Goal: Information Seeking & Learning: Learn about a topic

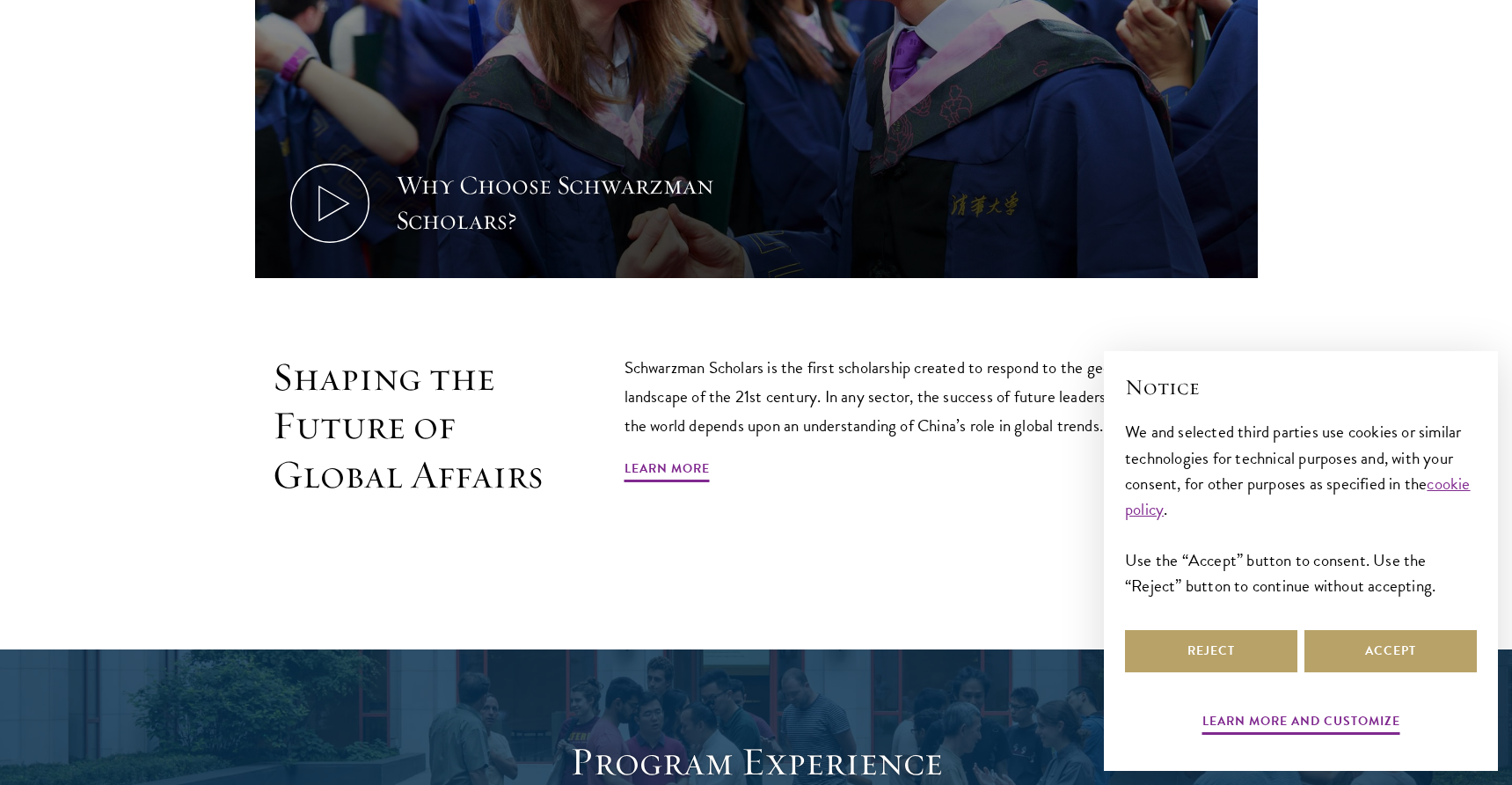
scroll to position [1154, 0]
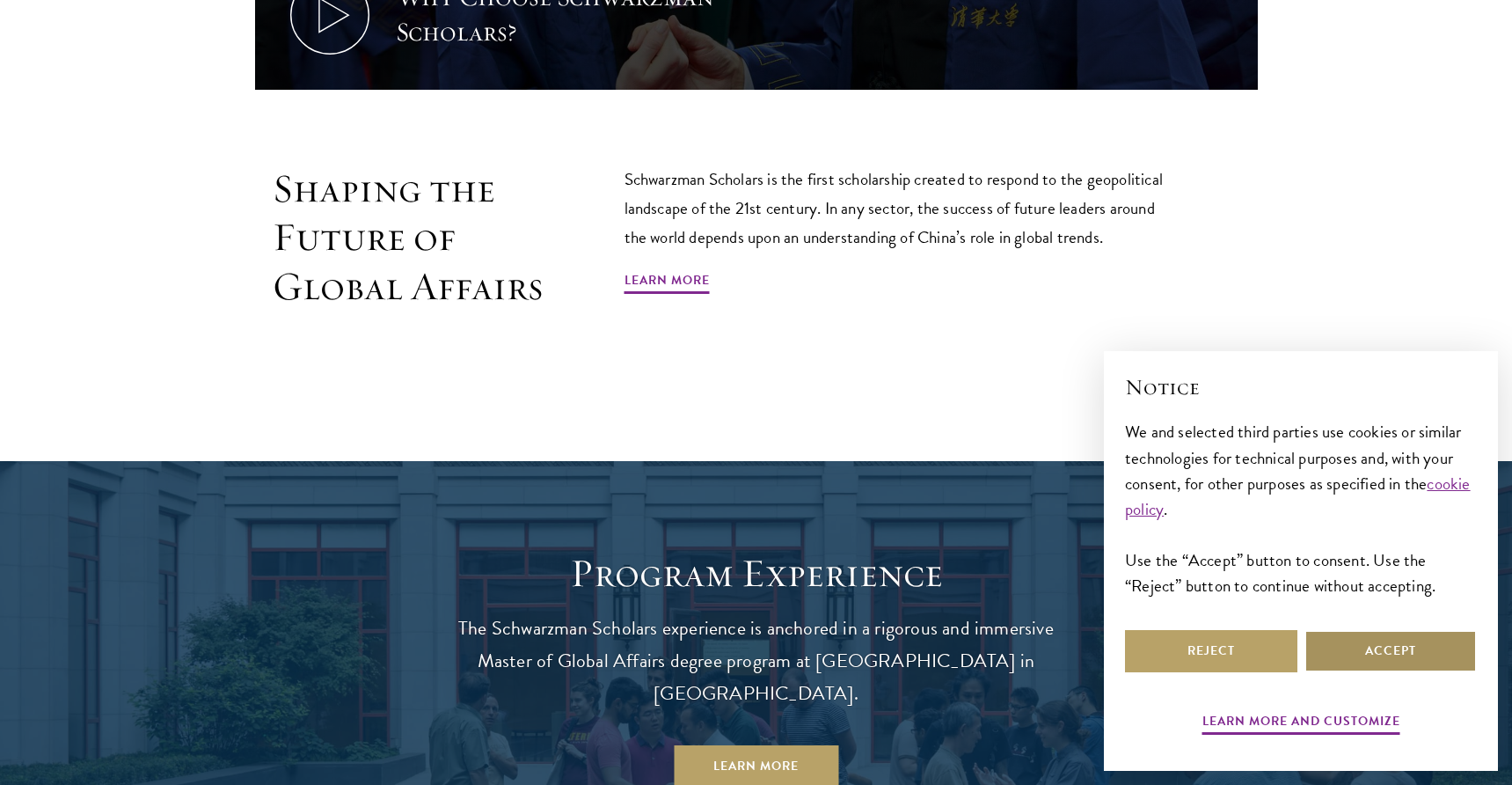
click at [1339, 641] on button "Accept" at bounding box center [1391, 651] width 173 height 42
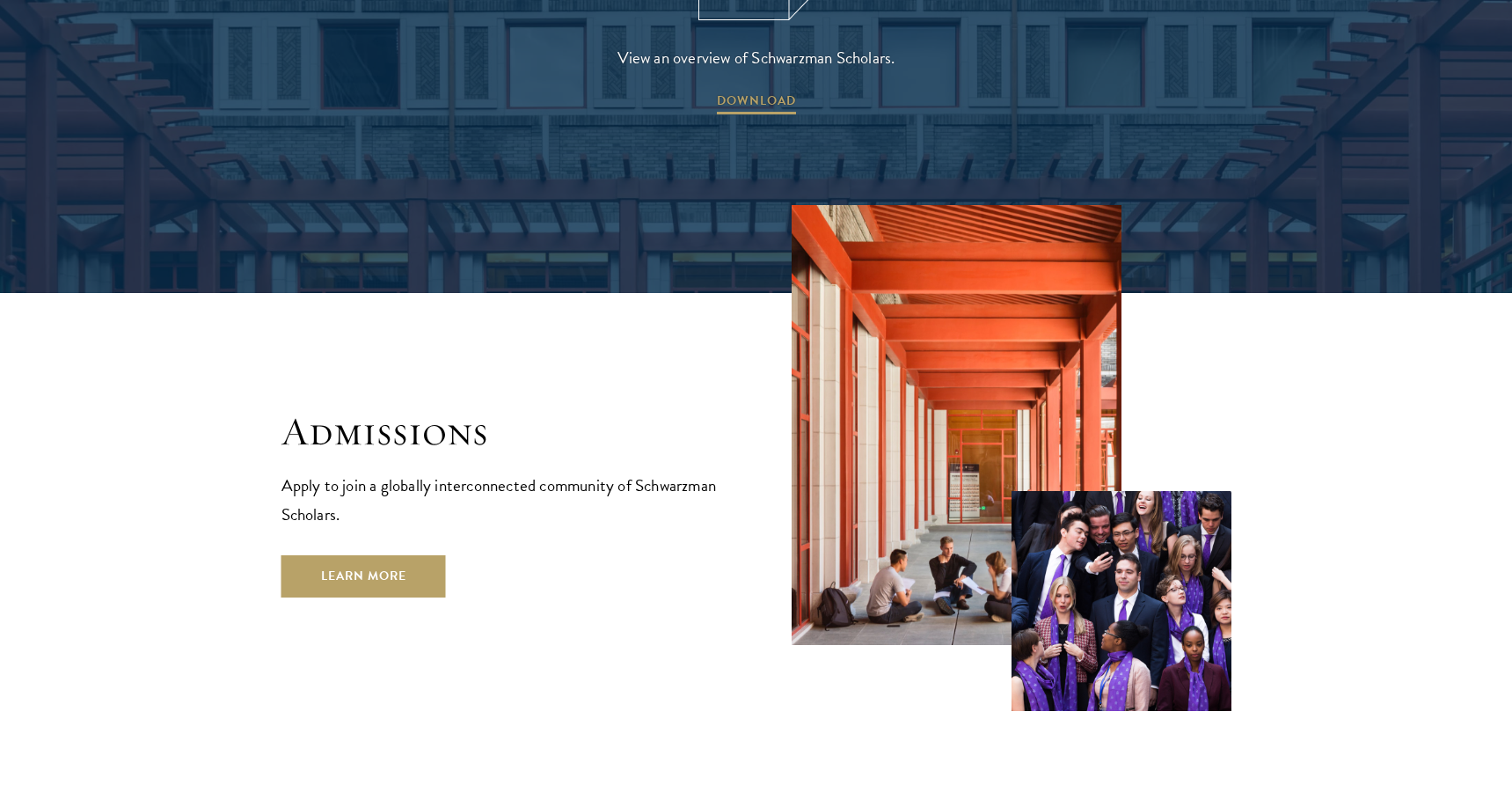
scroll to position [3007, 0]
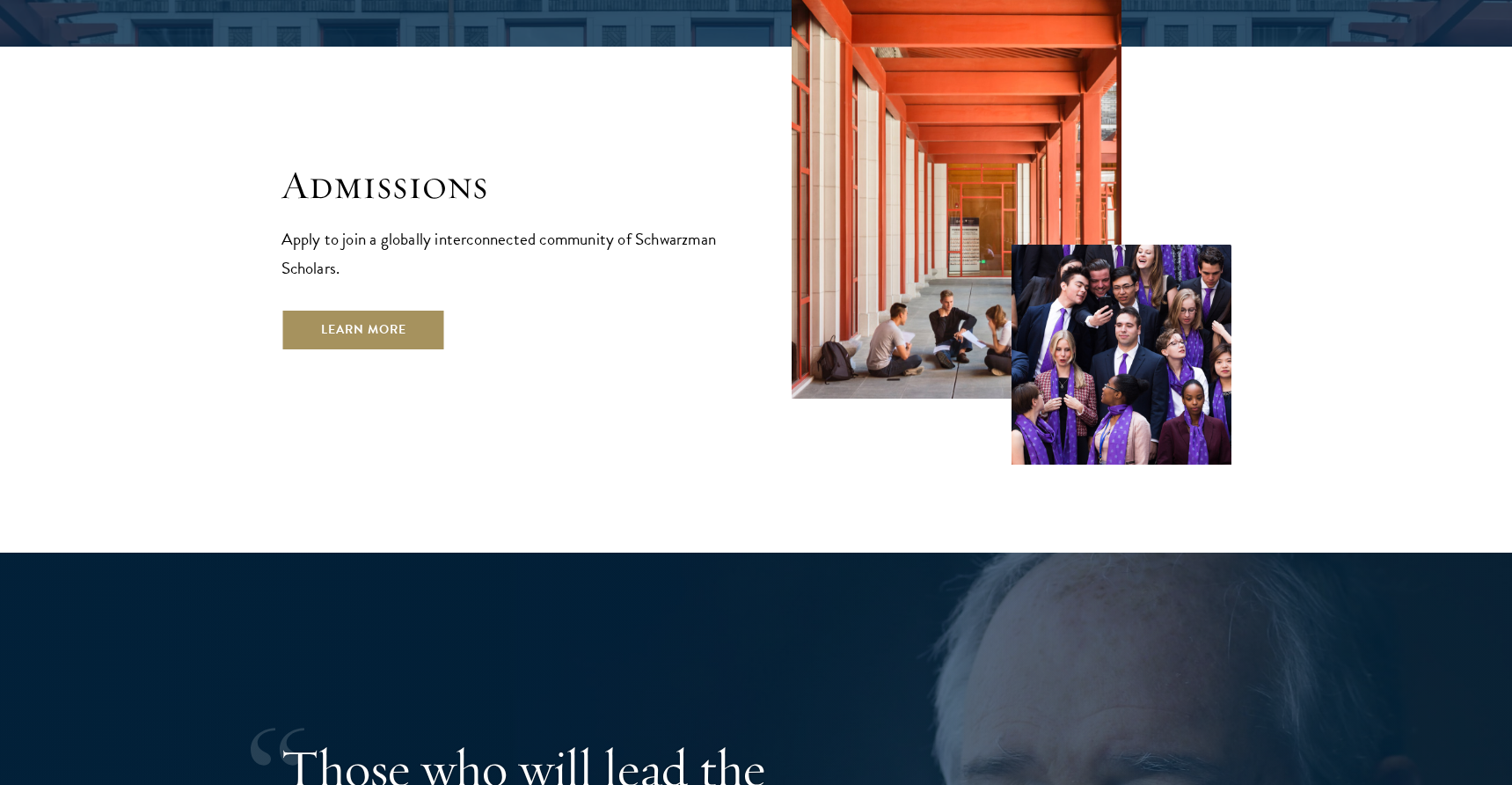
click at [374, 309] on link "Learn More" at bounding box center [363, 330] width 164 height 42
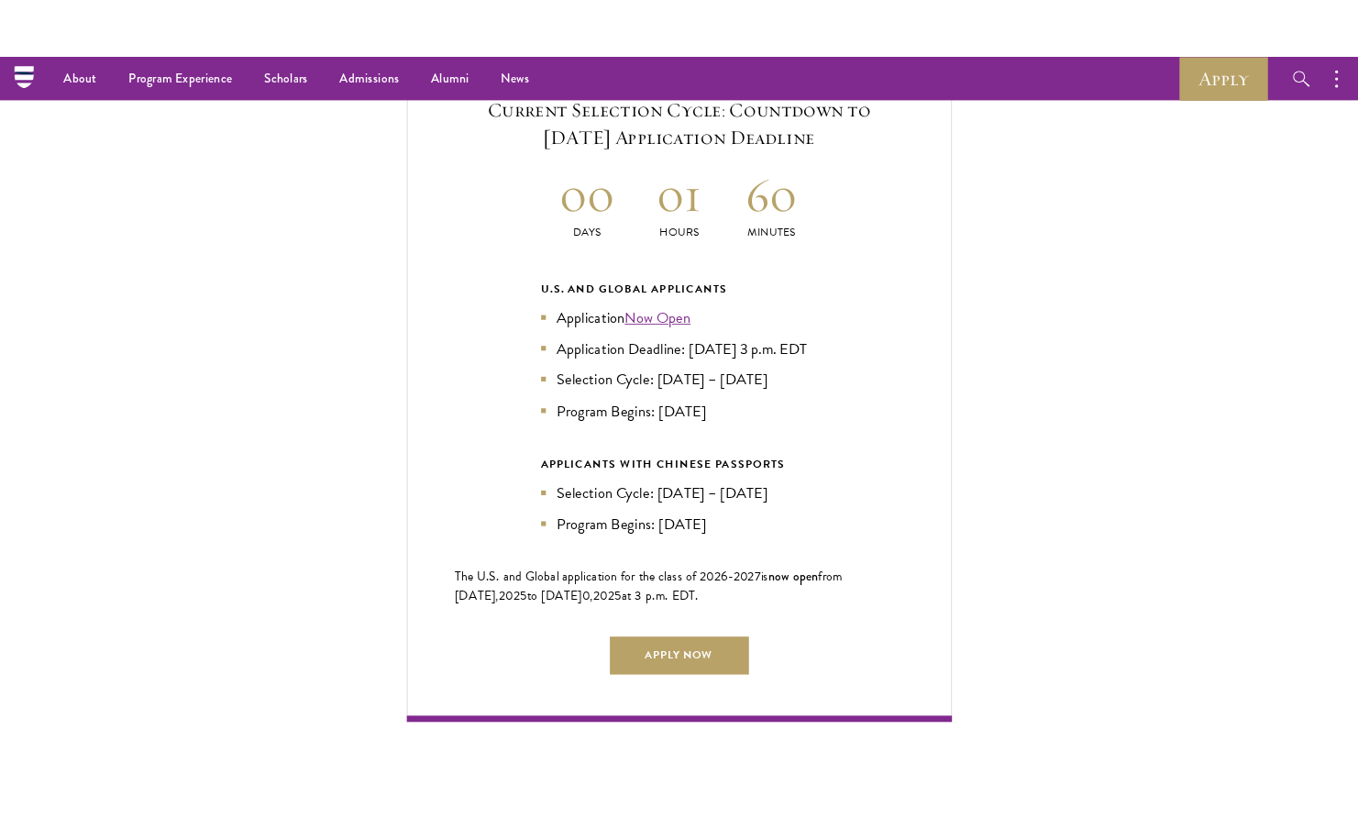
scroll to position [3983, 0]
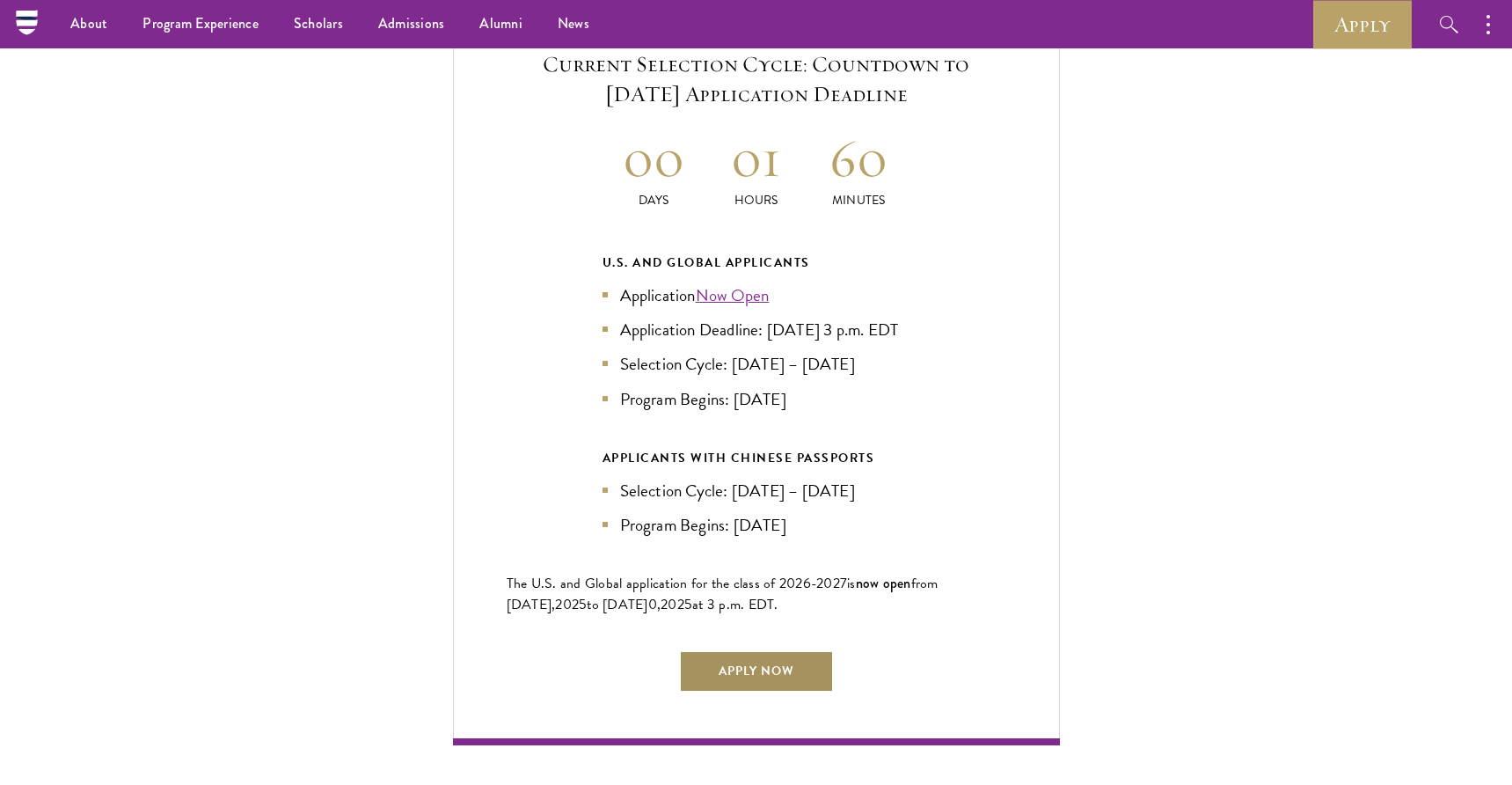
click at [724, 693] on link "Apply Now" at bounding box center [756, 672] width 154 height 42
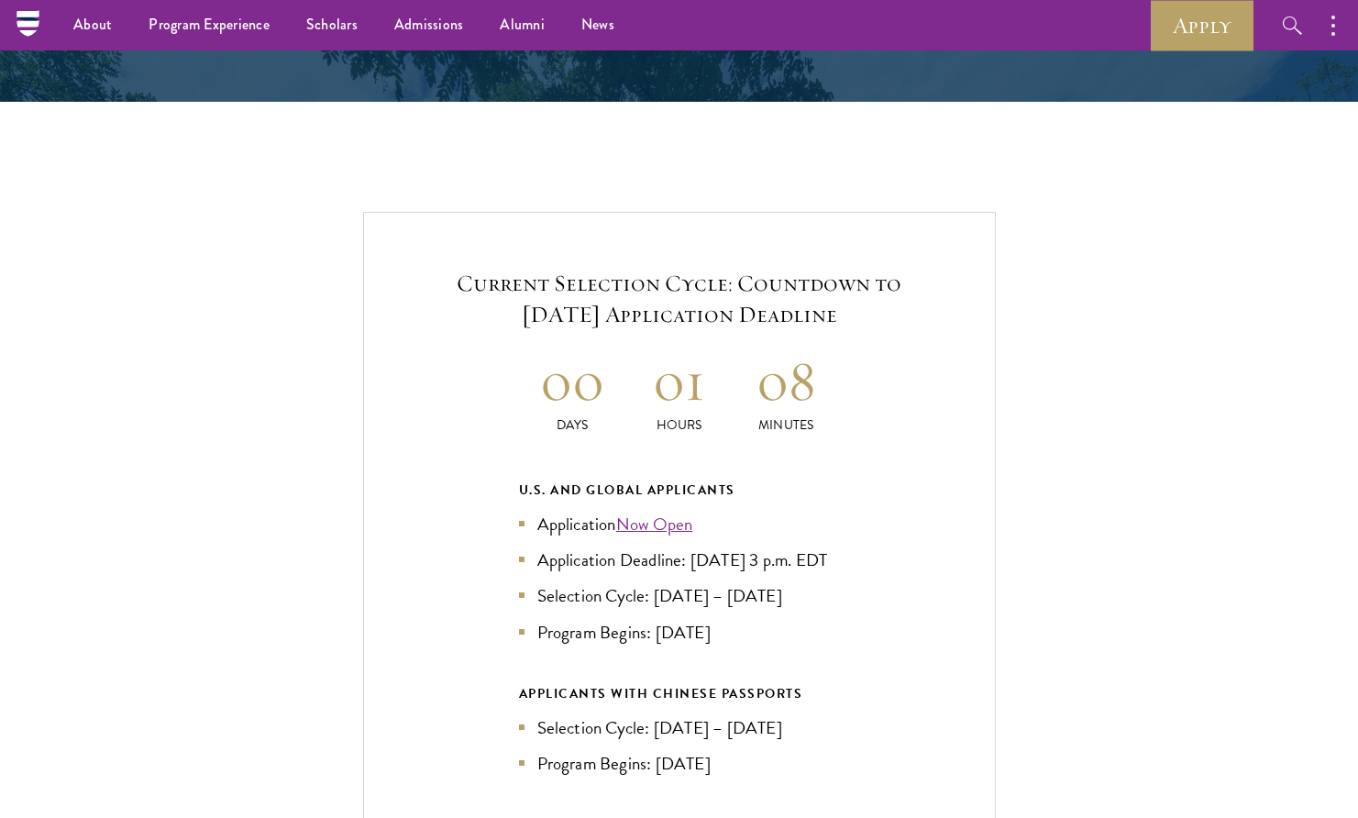
scroll to position [3749, 0]
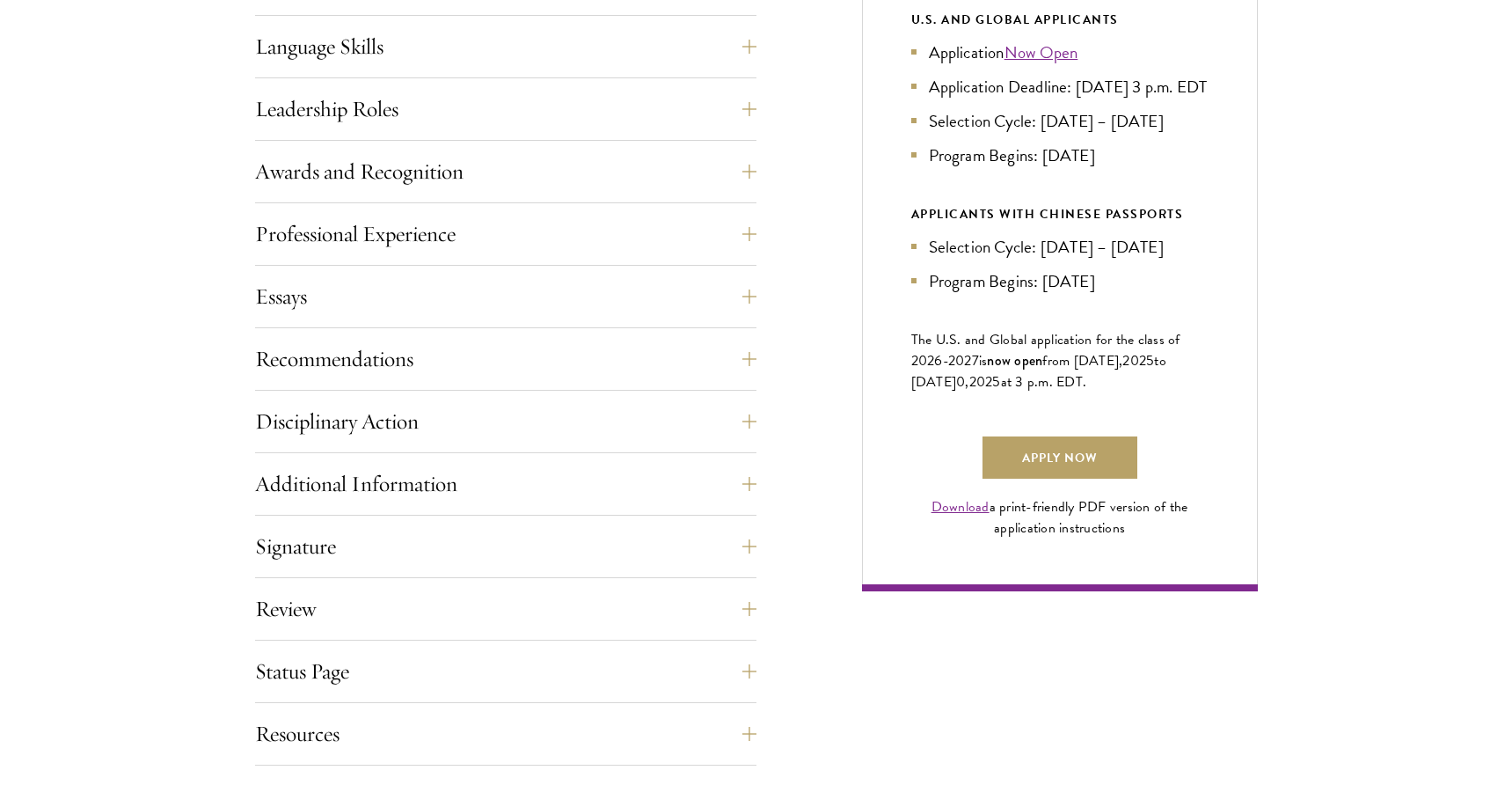
scroll to position [1008, 0]
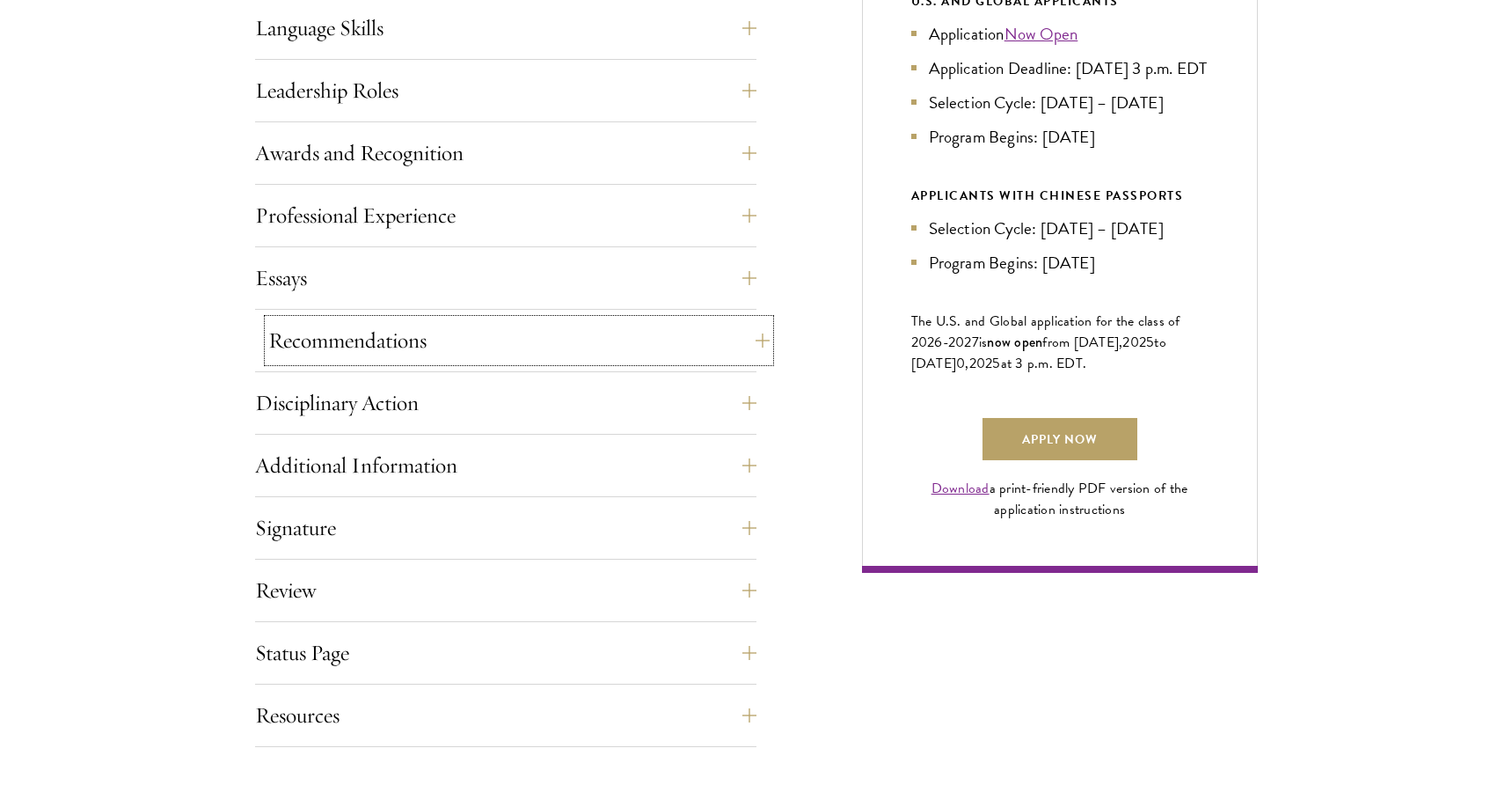
click at [607, 320] on button "Recommendations" at bounding box center [519, 341] width 502 height 42
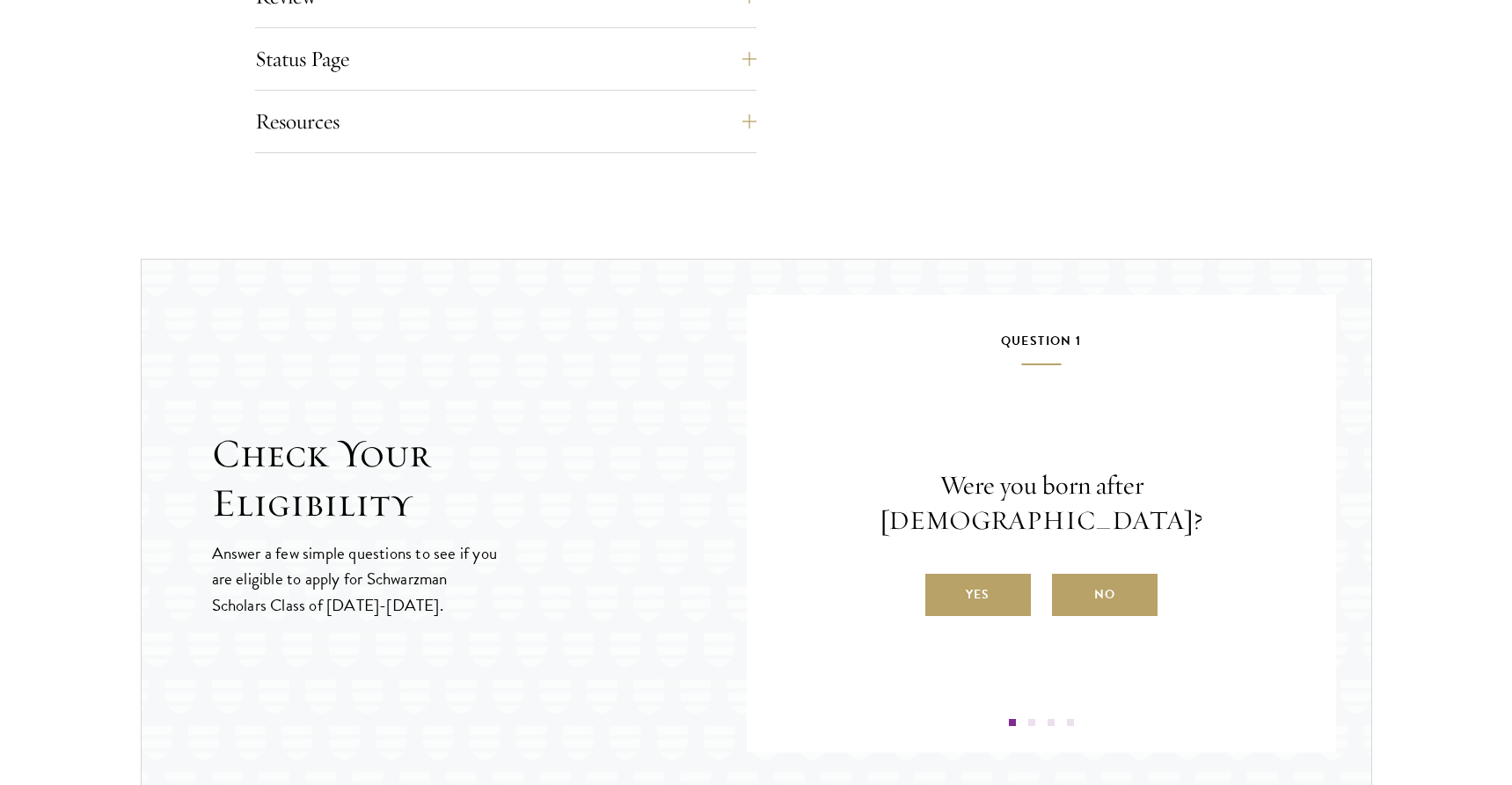
scroll to position [3354, 0]
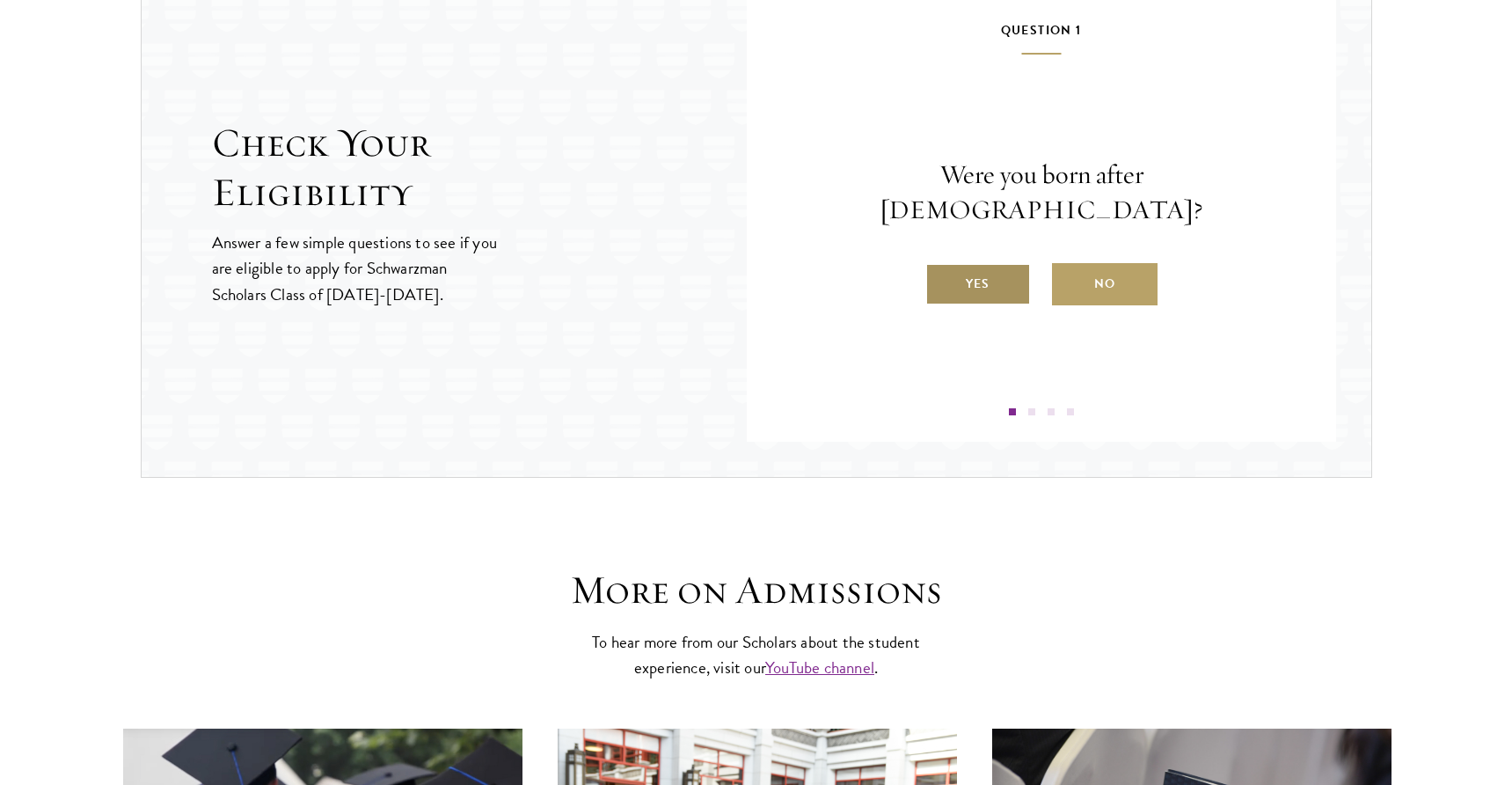
click at [1004, 270] on label "Yes" at bounding box center [978, 284] width 106 height 42
click at [941, 270] on input "Yes" at bounding box center [933, 273] width 16 height 16
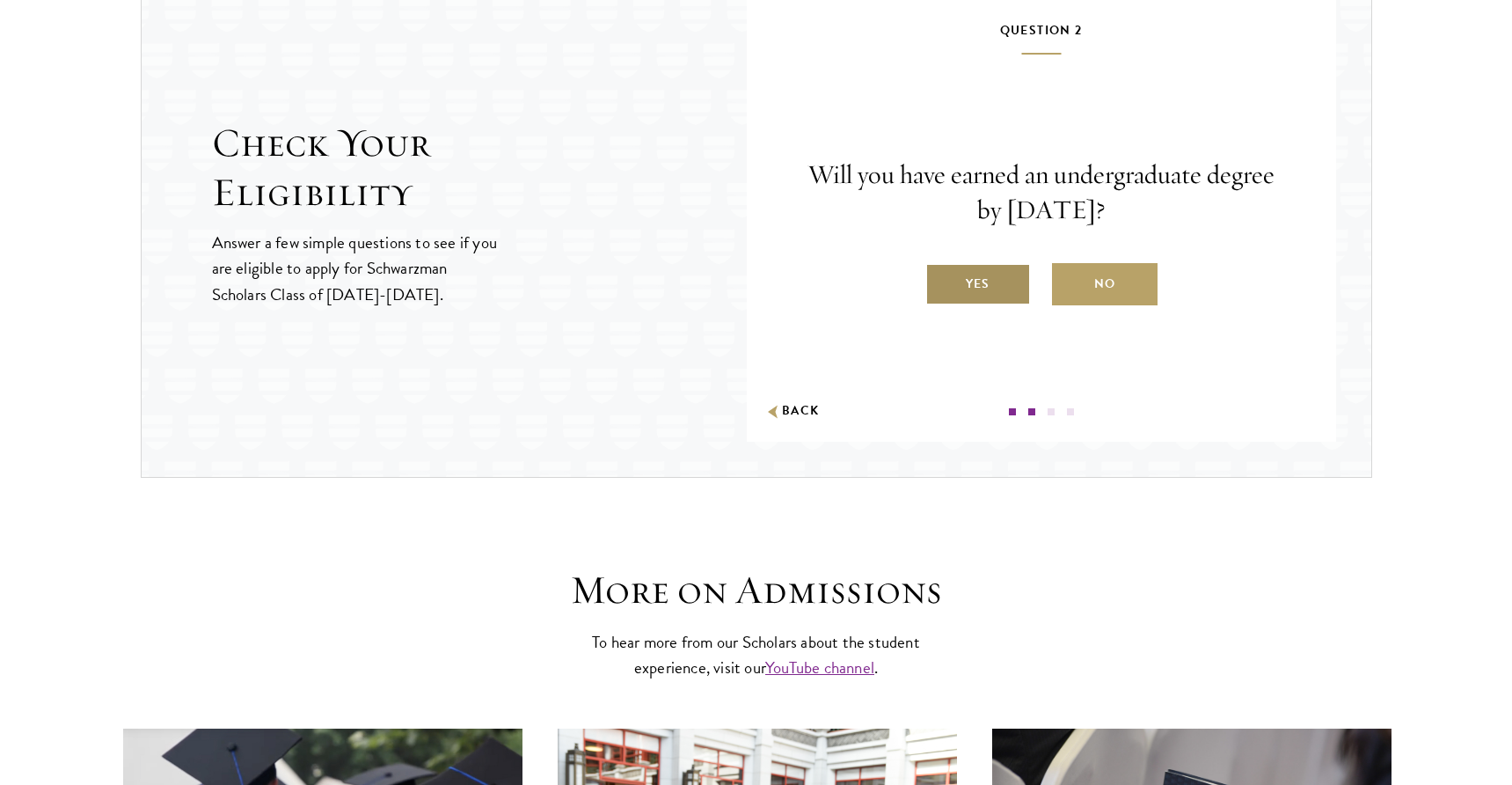
click at [1001, 274] on label "Yes" at bounding box center [978, 284] width 106 height 42
click at [941, 274] on input "Yes" at bounding box center [933, 273] width 16 height 16
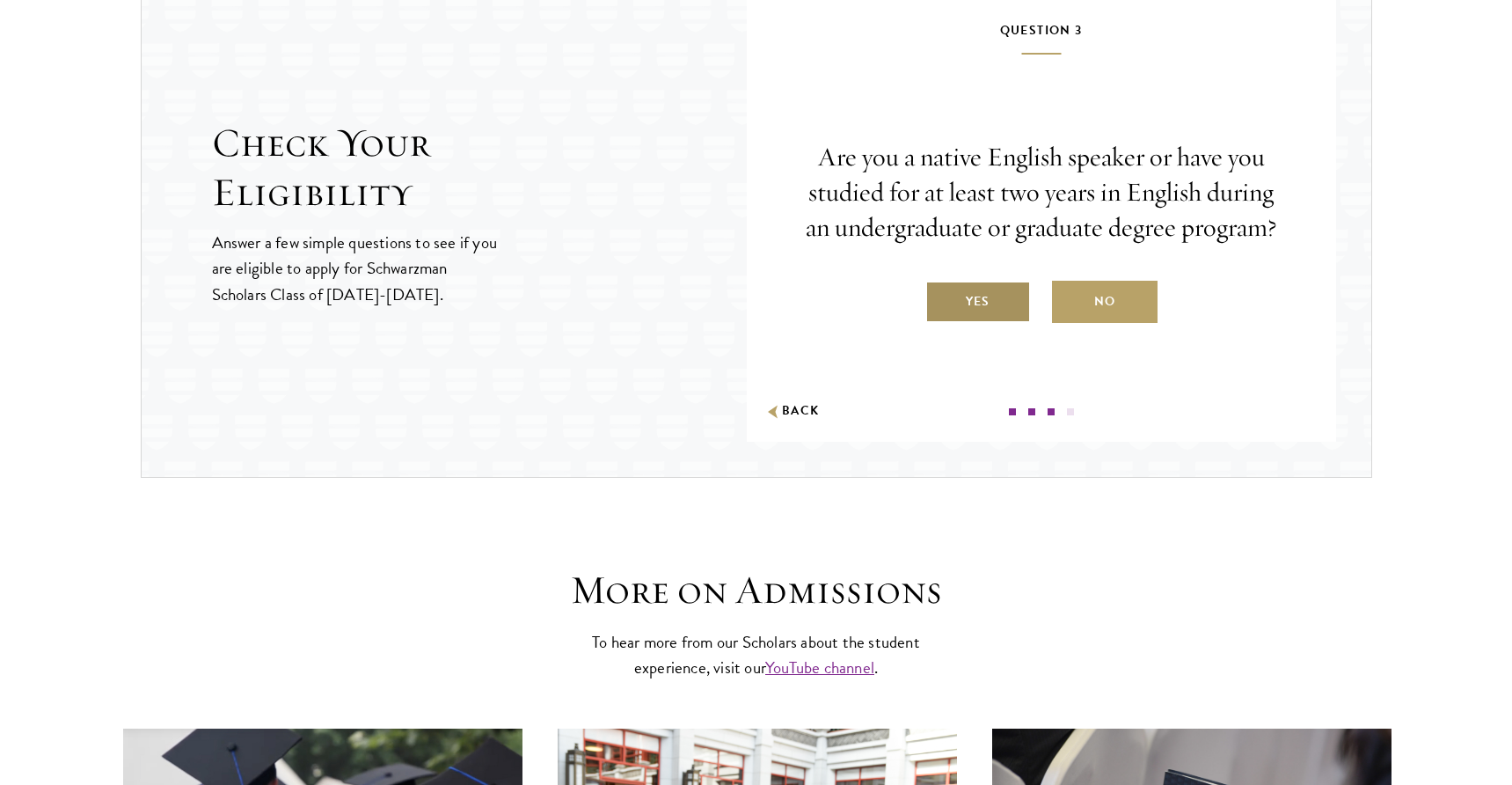
click at [993, 322] on label "Yes" at bounding box center [978, 301] width 106 height 42
click at [941, 298] on input "Yes" at bounding box center [933, 290] width 16 height 16
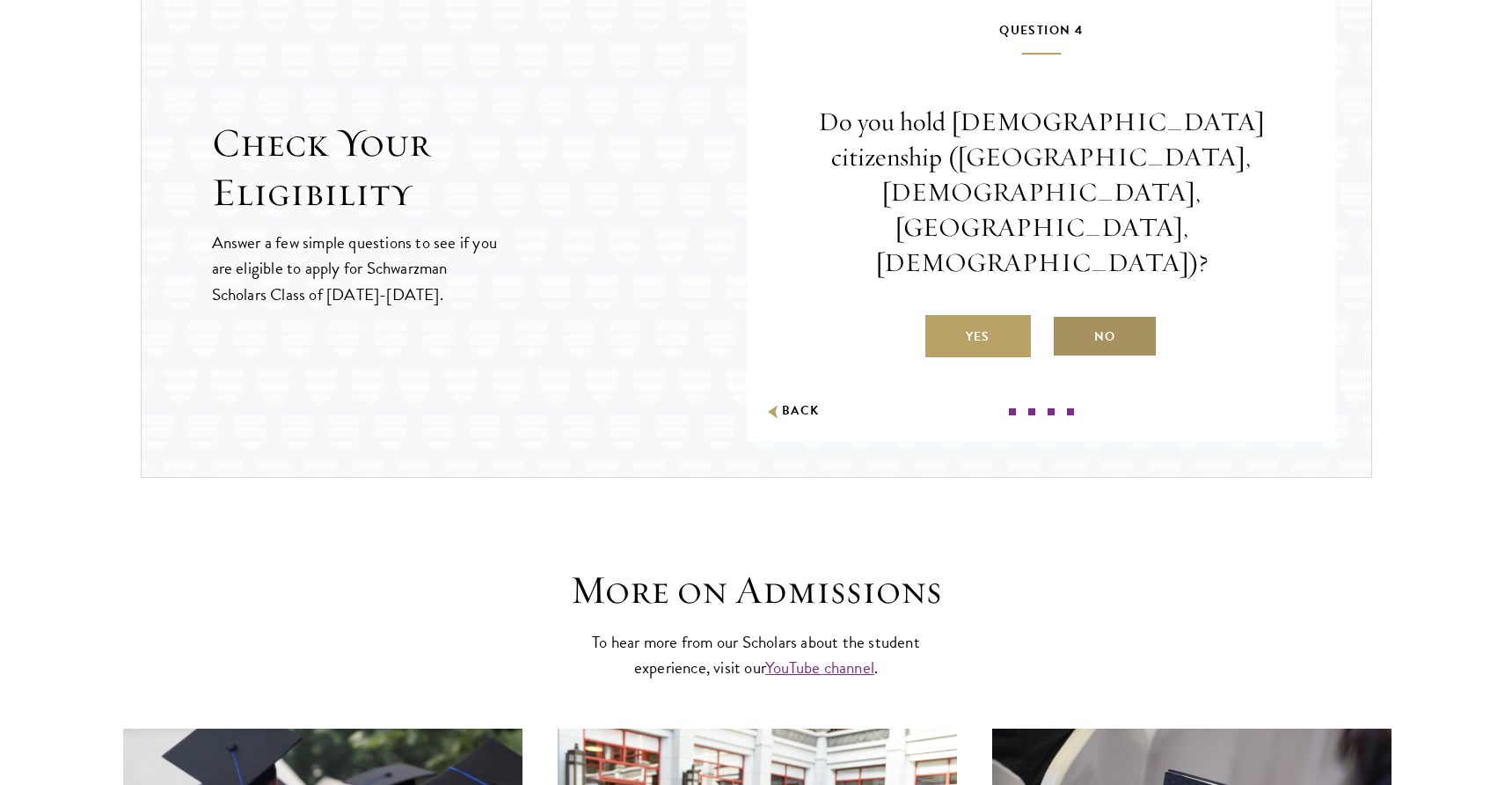
click at [1105, 315] on label "No" at bounding box center [1105, 336] width 106 height 42
click at [1068, 318] on input "No" at bounding box center [1060, 325] width 16 height 16
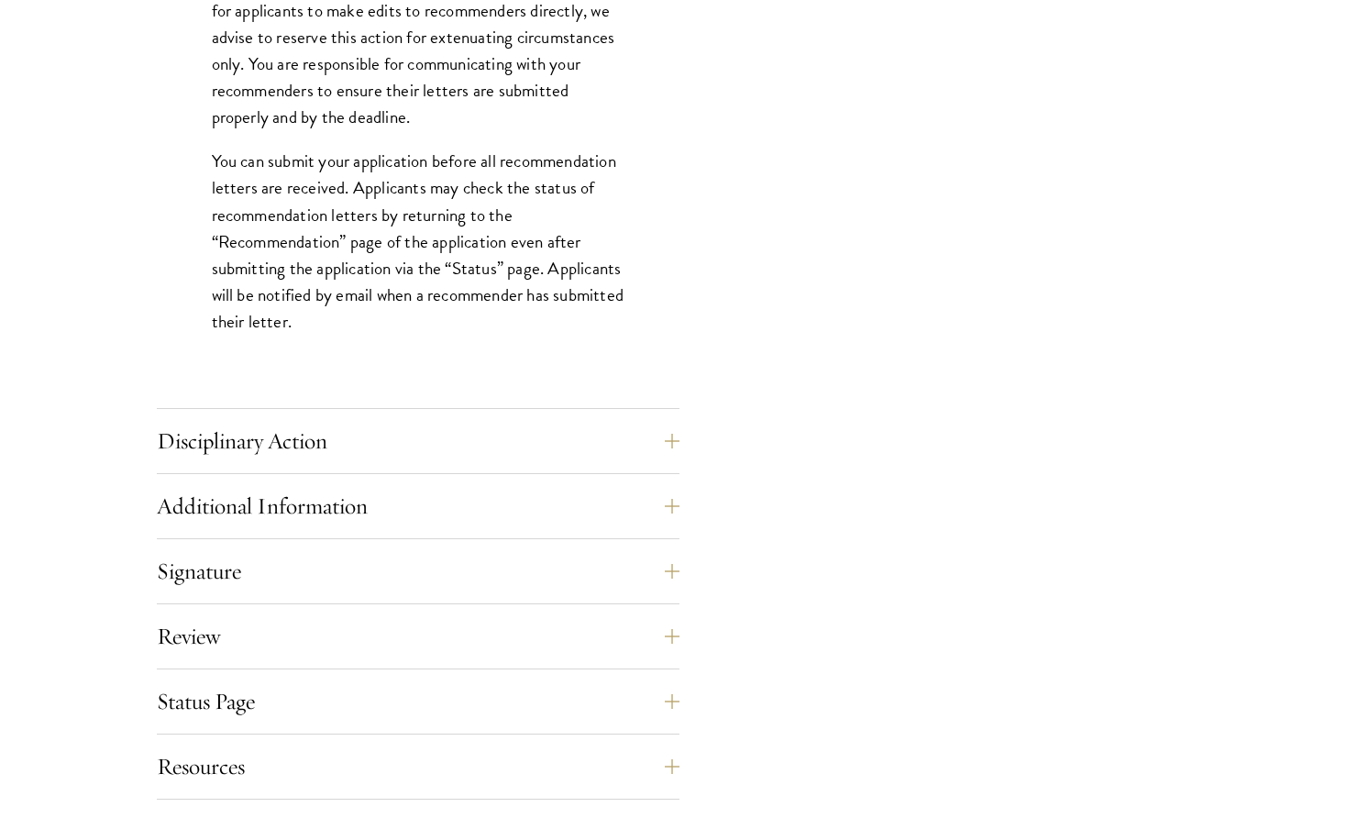
scroll to position [2564, 0]
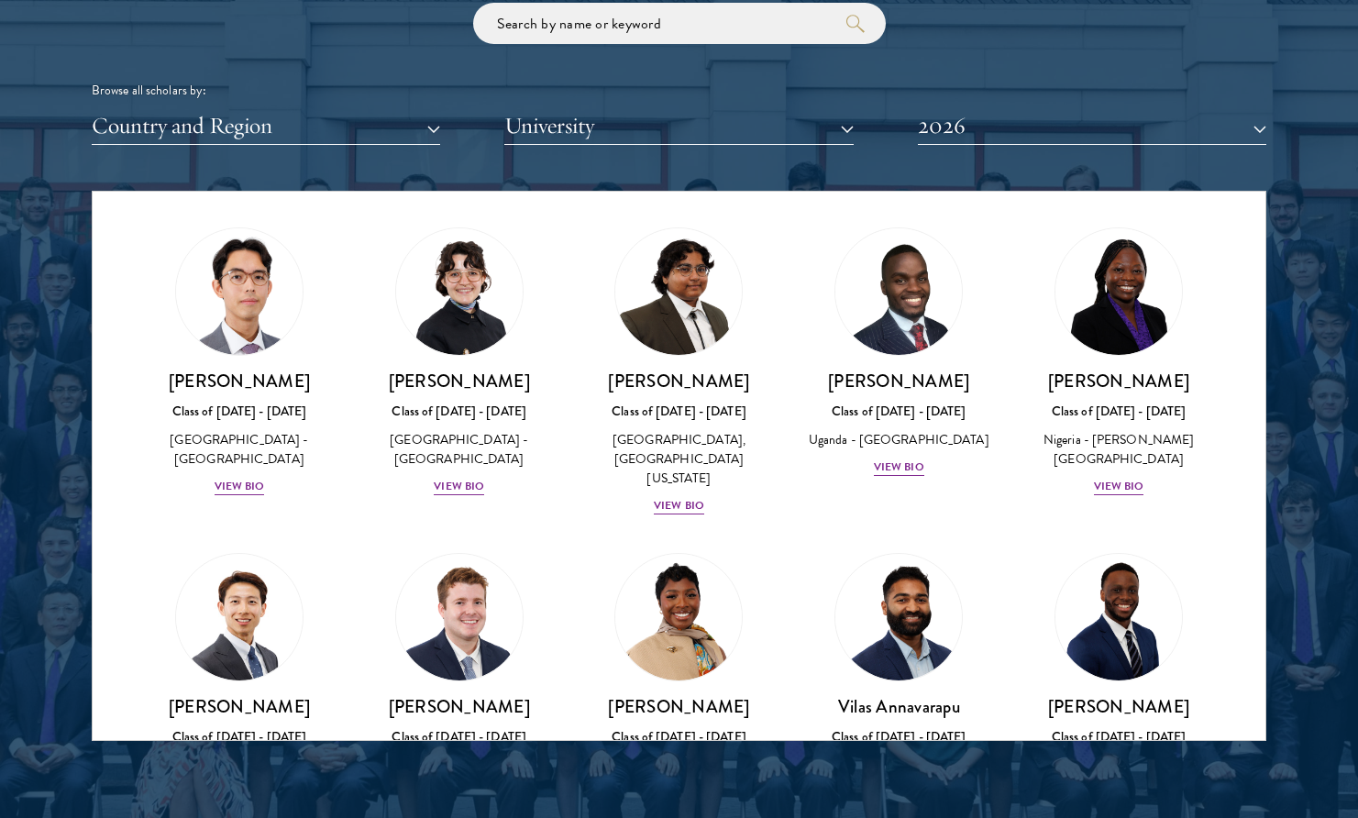
scroll to position [2320, 0]
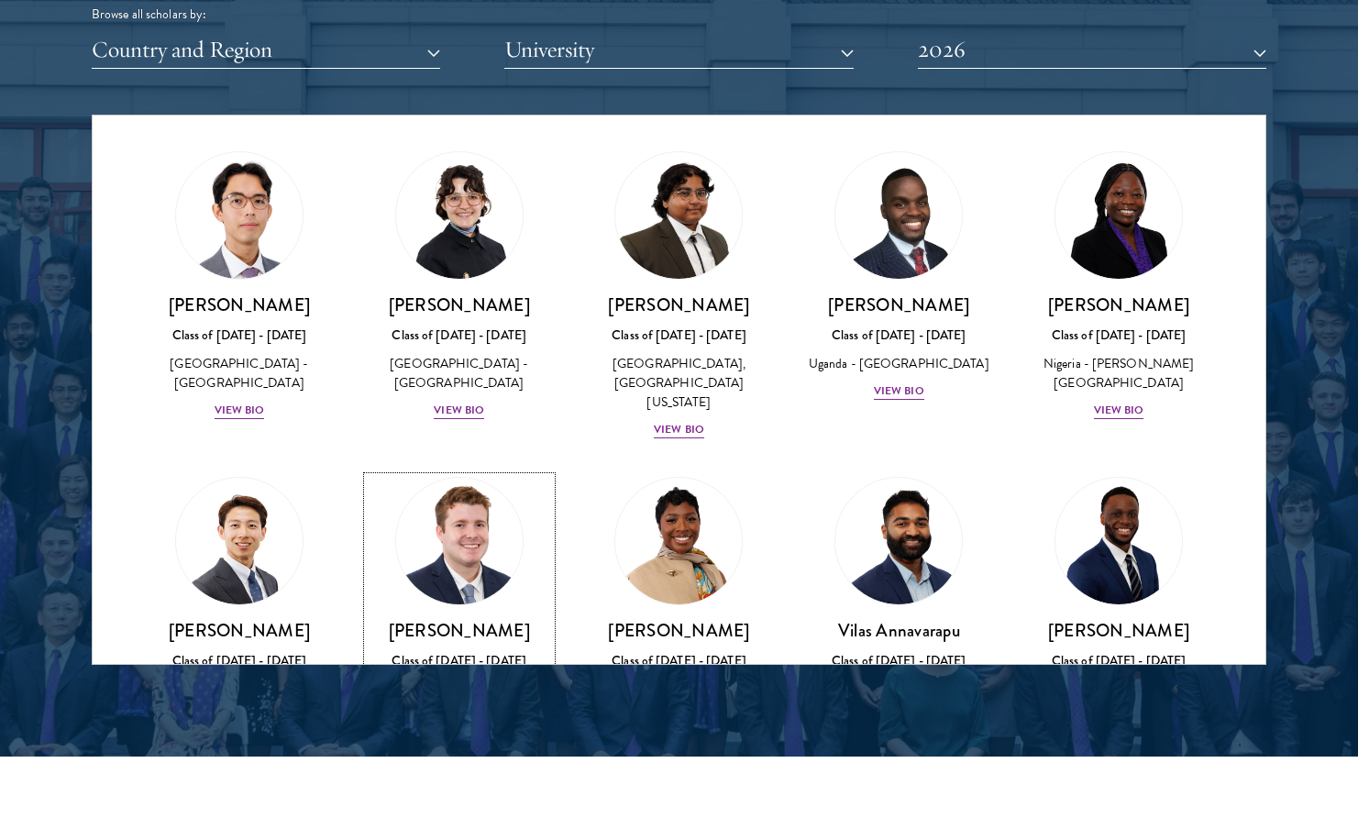
click at [478, 534] on img at bounding box center [459, 540] width 139 height 139
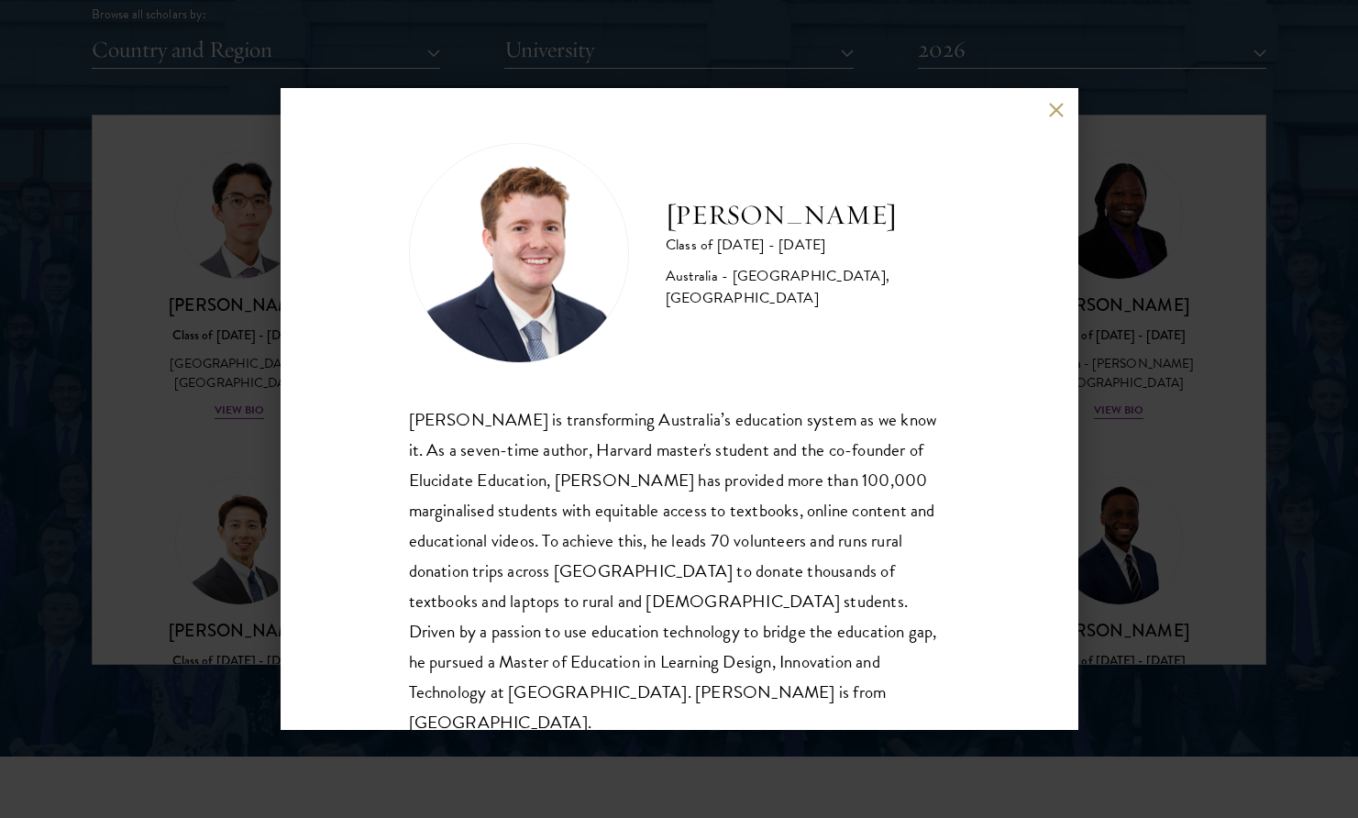
click at [262, 453] on div "Jack Anderson Class of 2025 - 2026 Australia - University of Western Australia,…" at bounding box center [679, 409] width 1358 height 818
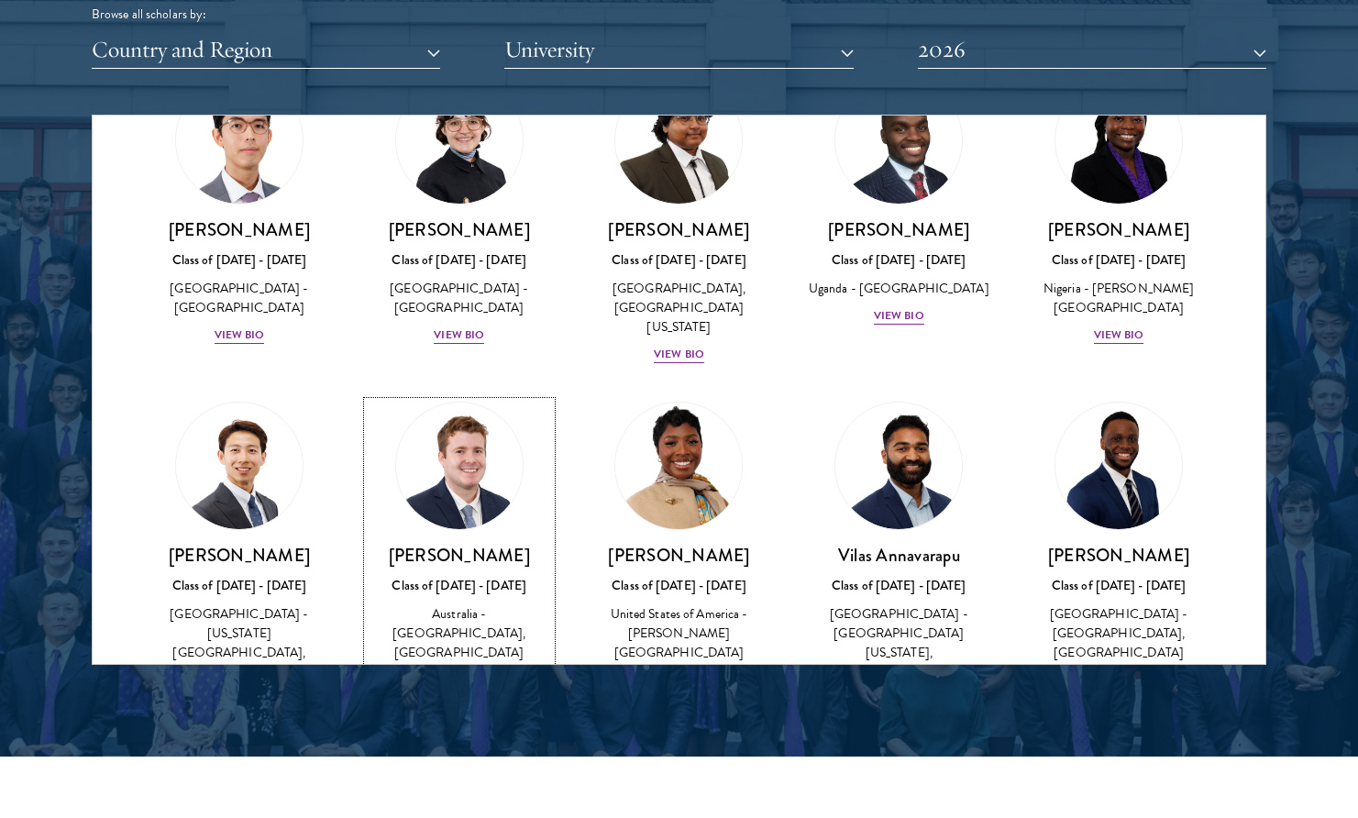
scroll to position [486, 0]
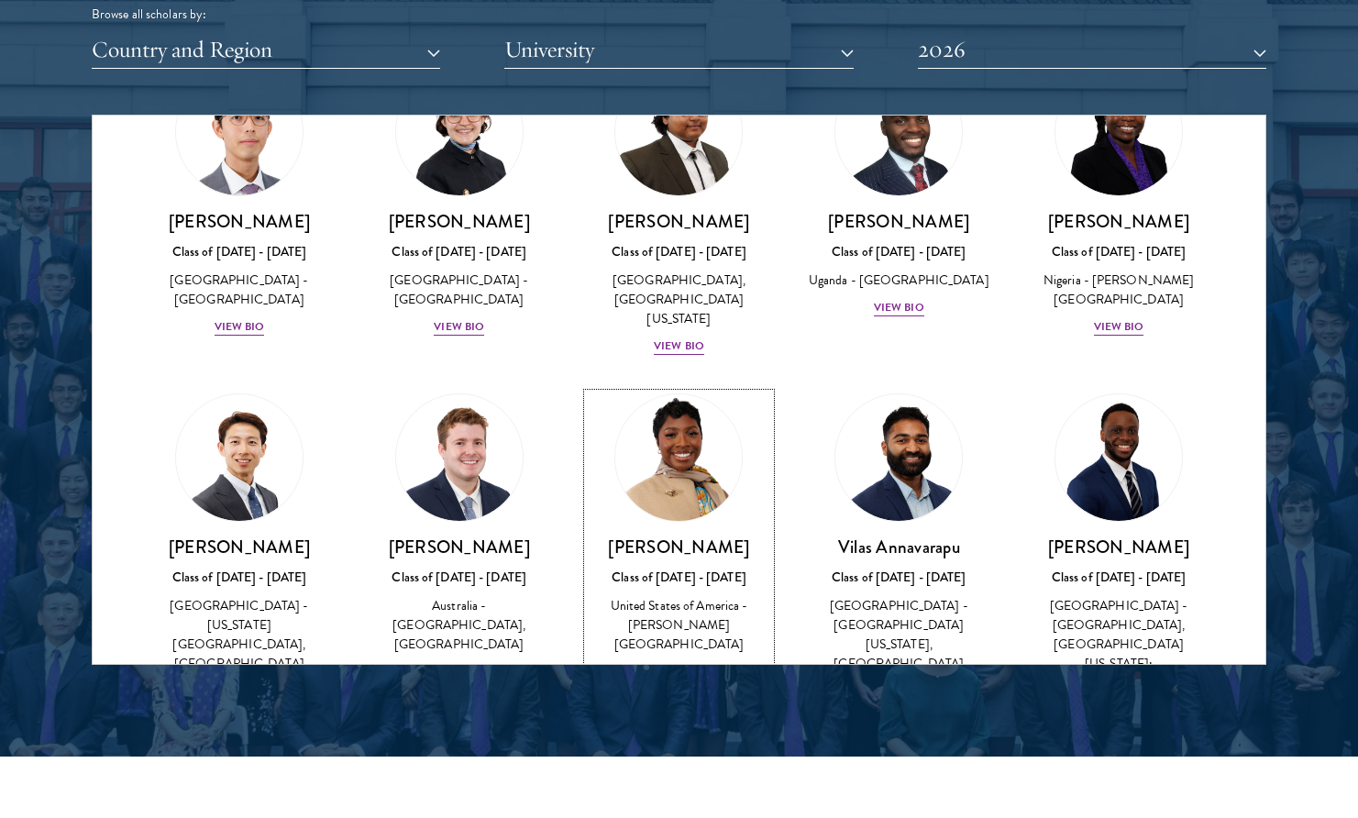
click at [648, 568] on div "Class of 2025 - 2026" at bounding box center [679, 577] width 183 height 19
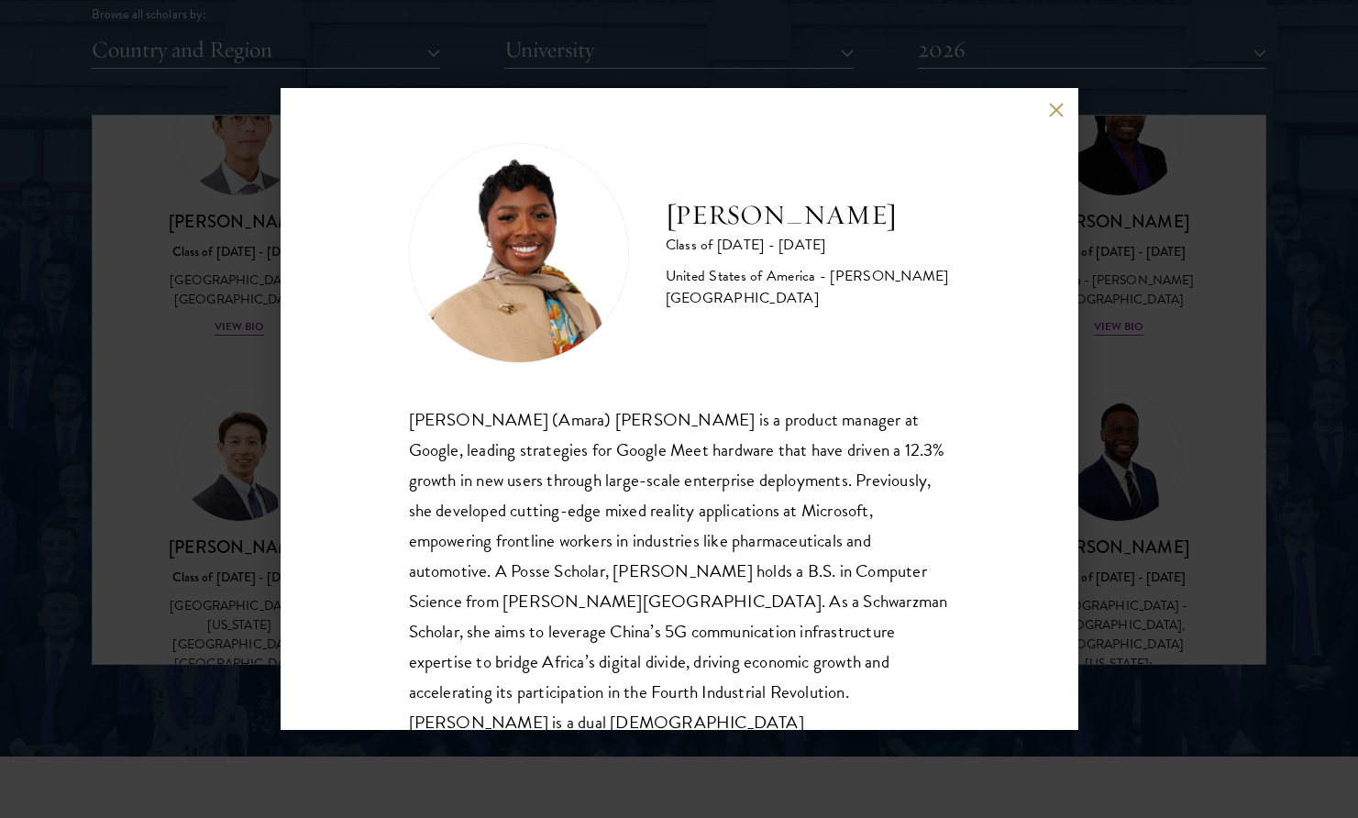
click at [1072, 473] on div "Amara Anigbo Class of 2025 - 2026 United States of America - Dickinson College …" at bounding box center [680, 409] width 798 height 642
click at [1113, 470] on div "Amara Anigbo Class of 2025 - 2026 United States of America - Dickinson College …" at bounding box center [679, 409] width 1358 height 818
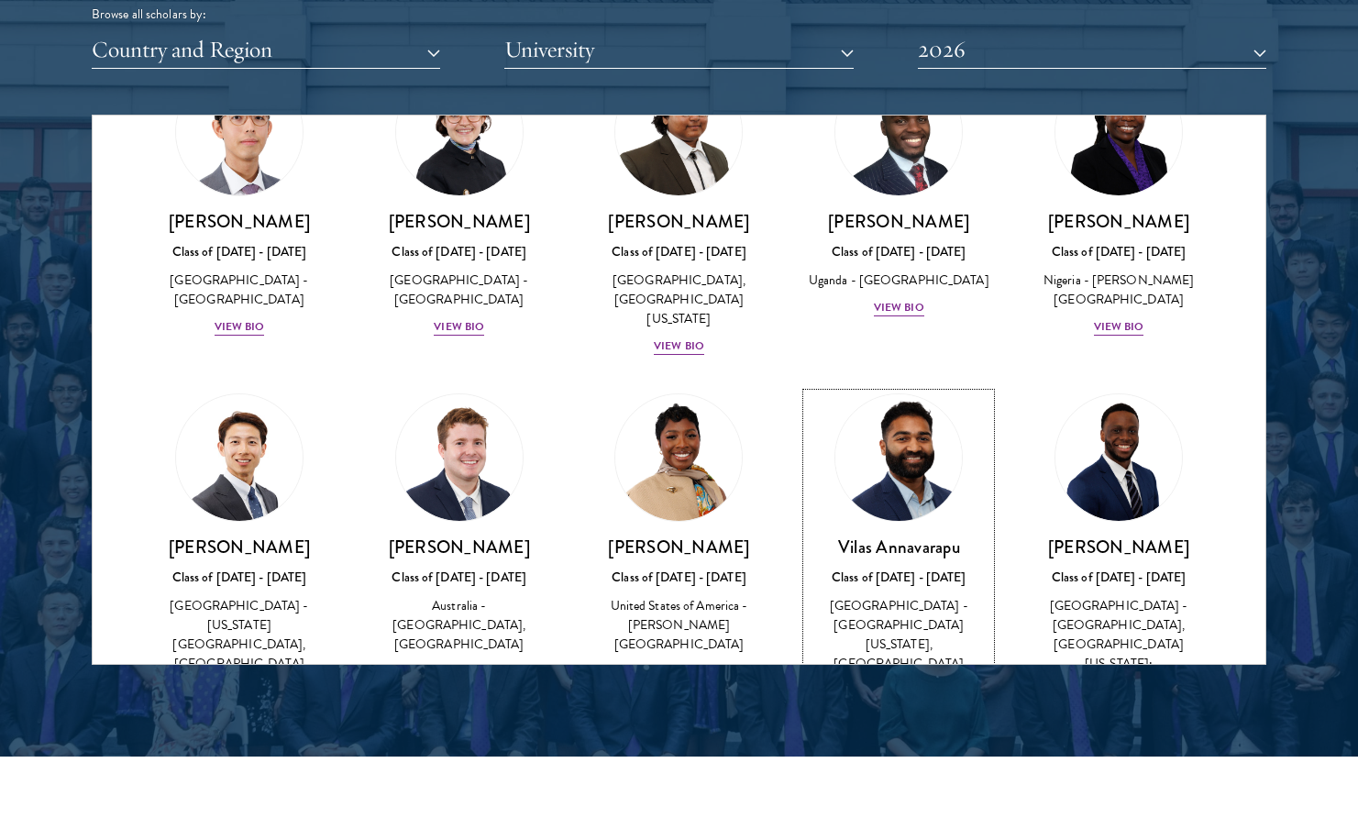
click at [893, 536] on h3 "Vilas Annavarapu" at bounding box center [898, 546] width 183 height 23
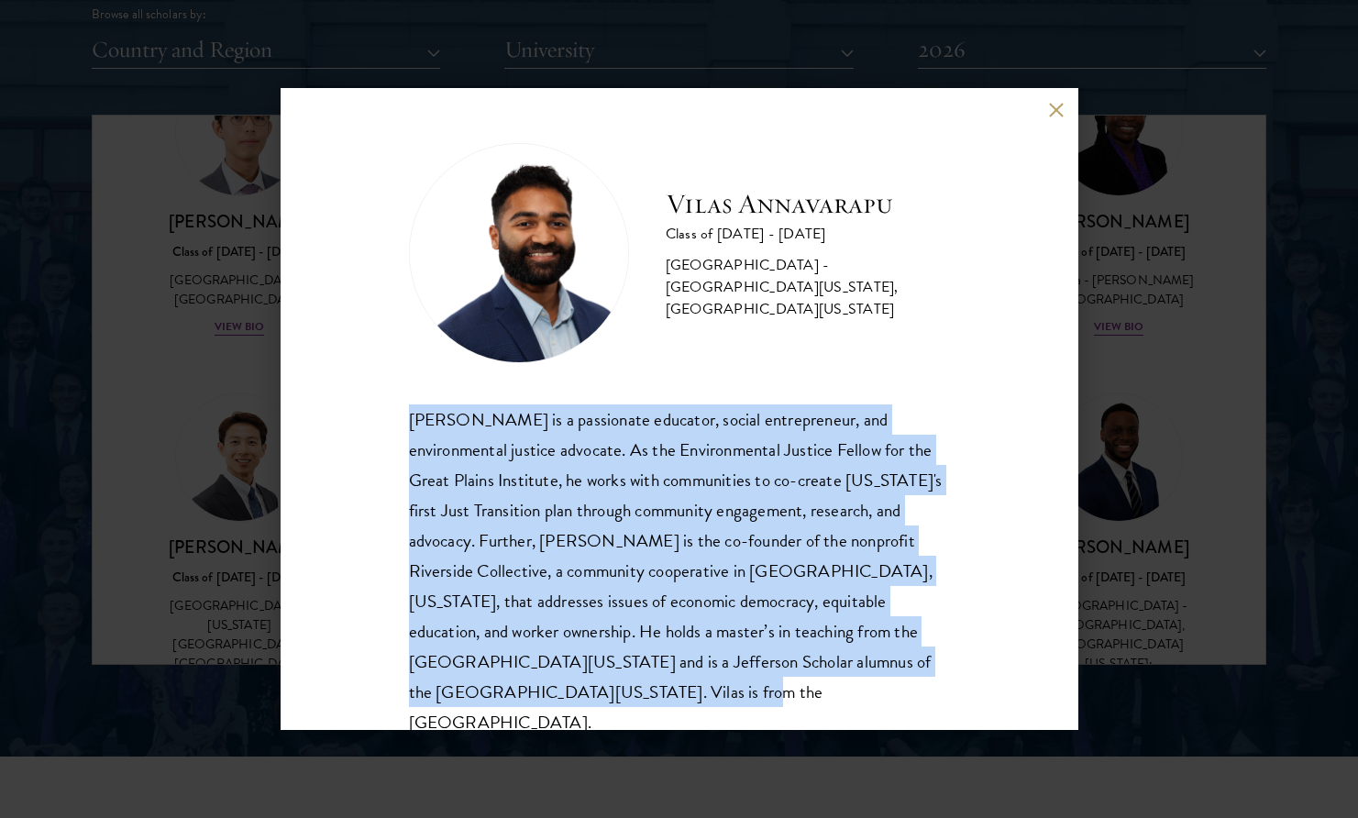
drag, startPoint x: 383, startPoint y: 424, endPoint x: 568, endPoint y: 698, distance: 330.3
click at [568, 698] on div "Vilas Annavarapu Class of 2025 - 2026 United States of America - University of …" at bounding box center [680, 409] width 798 height 642
copy div "Vilas Annavarapu is a passionate educator, social entrepreneur, and environment…"
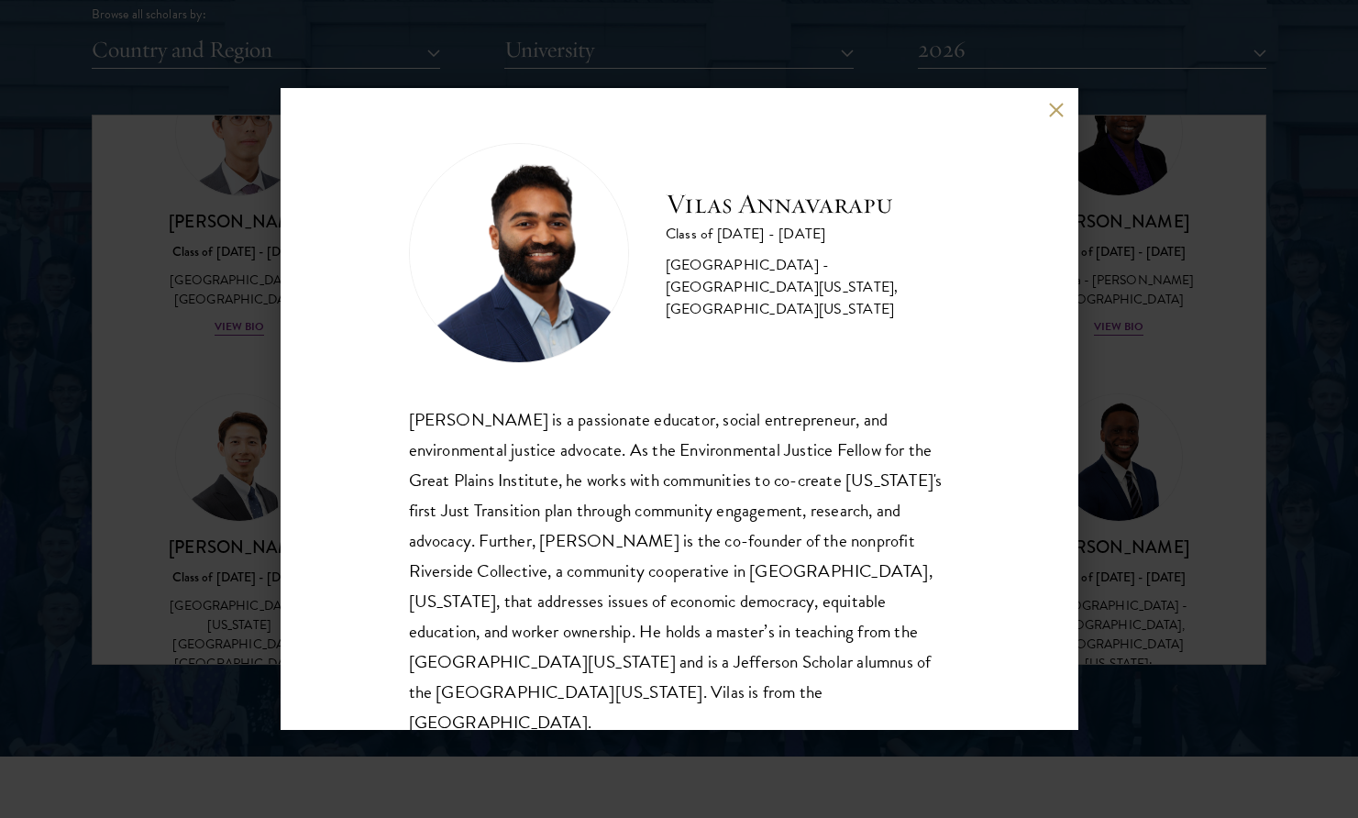
click at [227, 269] on div "Vilas Annavarapu Class of 2025 - 2026 United States of America - University of …" at bounding box center [679, 409] width 1358 height 818
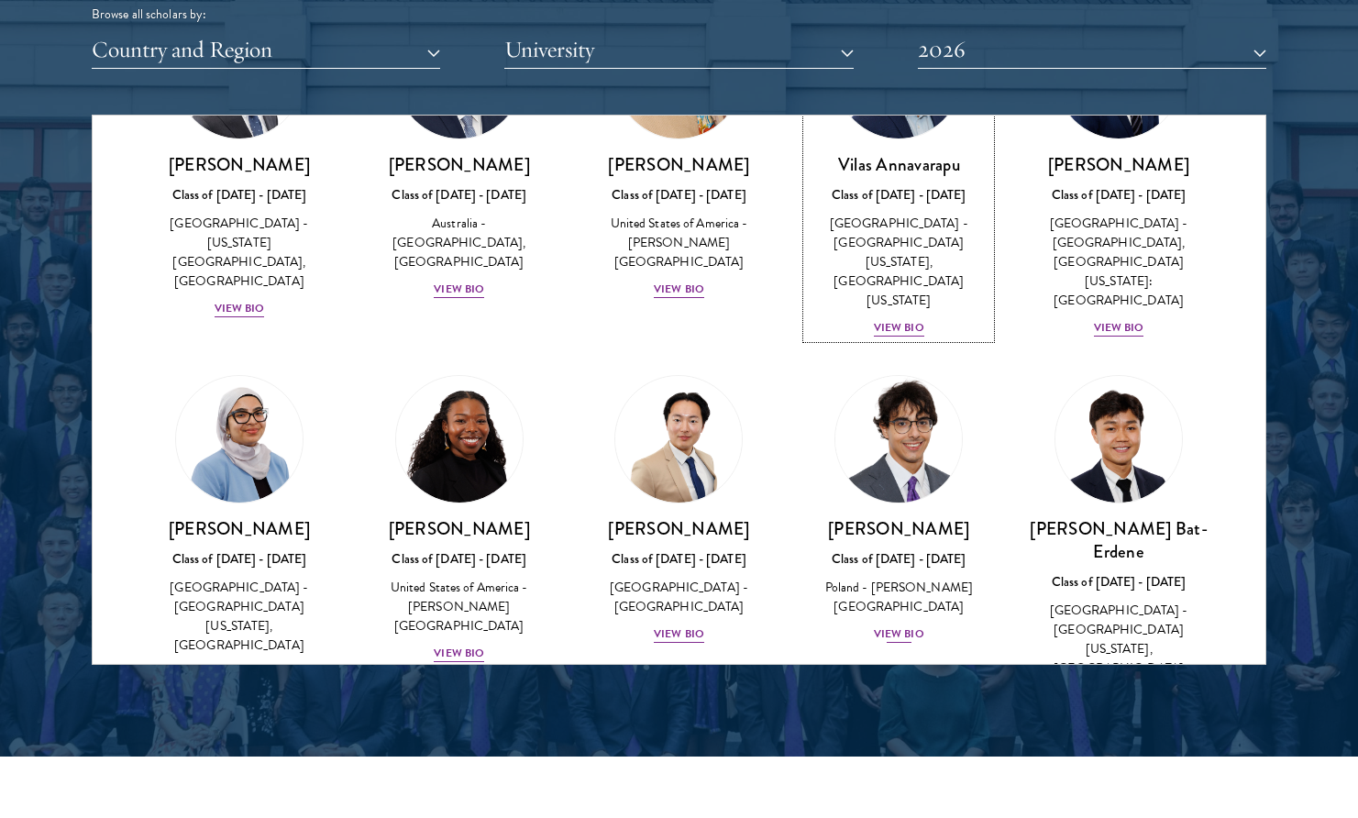
scroll to position [883, 0]
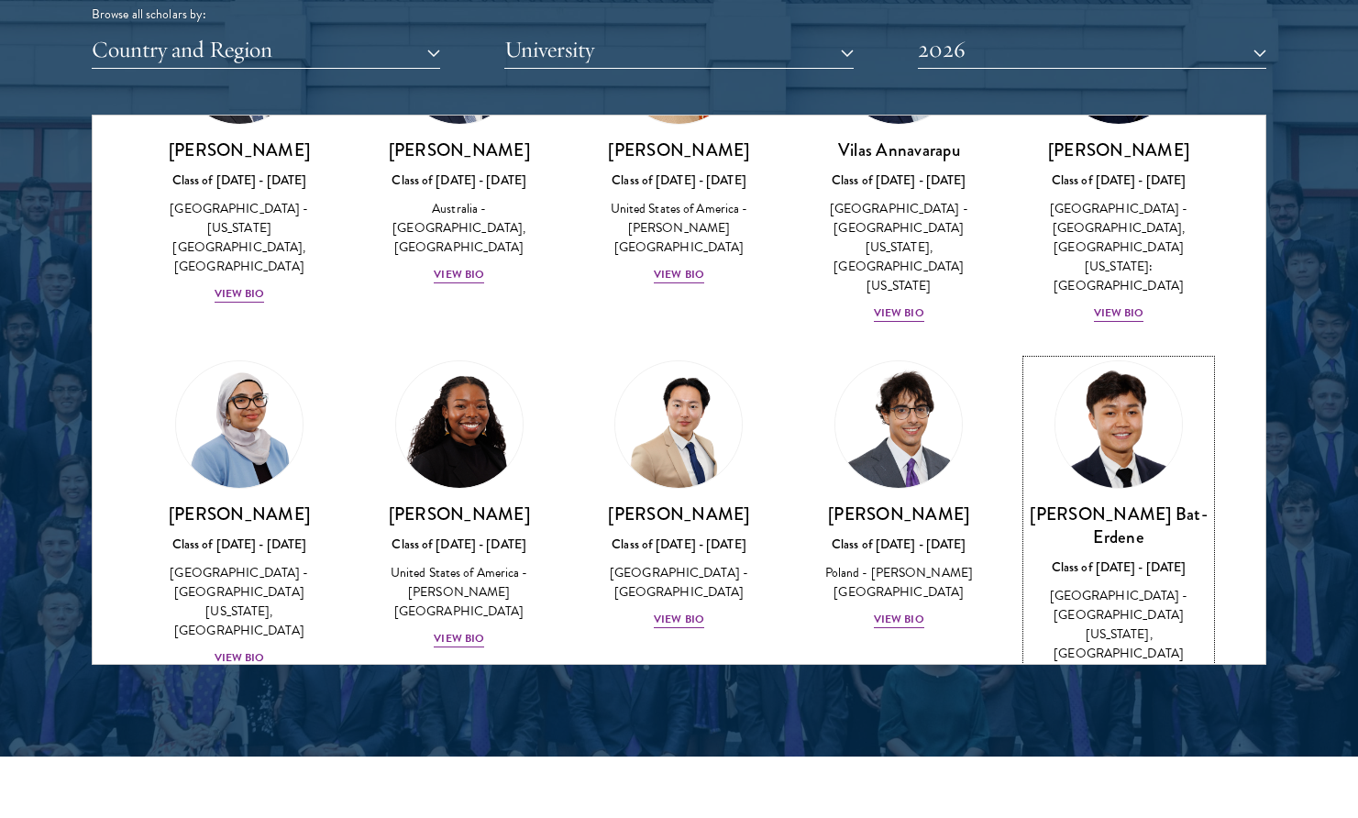
click at [1111, 672] on div "View Bio" at bounding box center [1119, 680] width 50 height 17
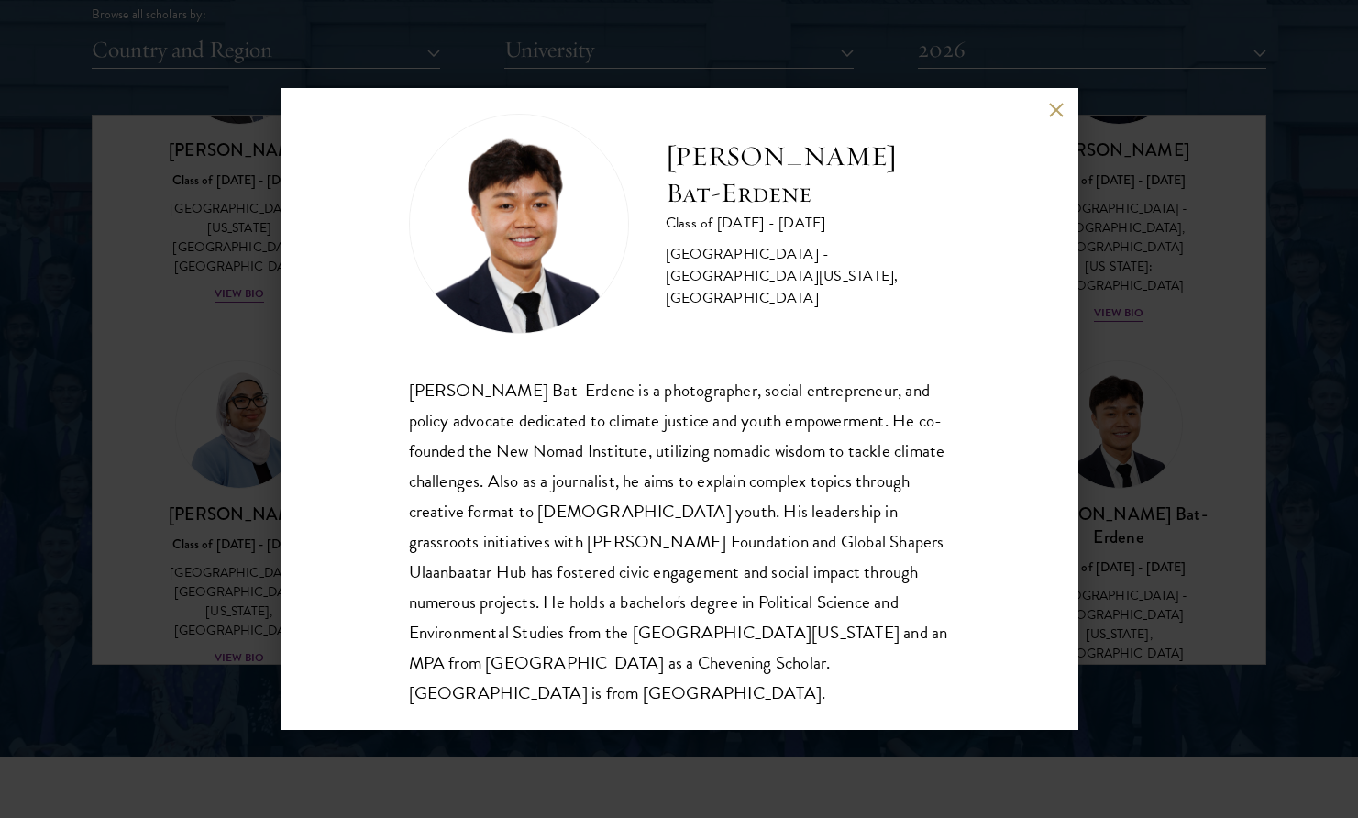
scroll to position [32, 0]
